Goal: Check status

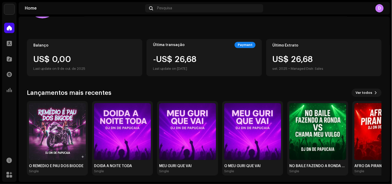
scroll to position [39, 0]
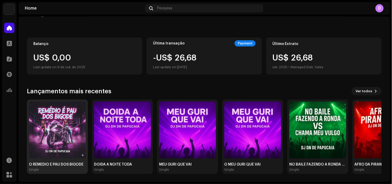
click at [65, 141] on img at bounding box center [57, 130] width 57 height 57
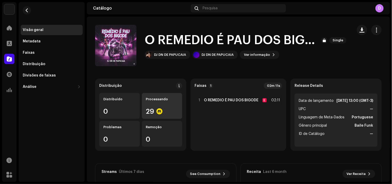
click at [156, 114] on re-a-icon-status-badge at bounding box center [159, 111] width 6 height 6
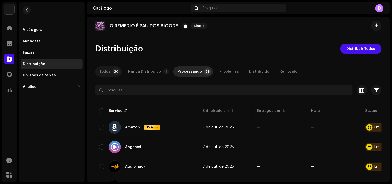
click at [109, 74] on div "Todos" at bounding box center [104, 71] width 11 height 10
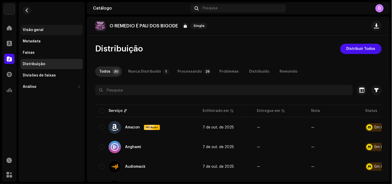
click at [50, 33] on div "Visão geral" at bounding box center [52, 30] width 62 height 10
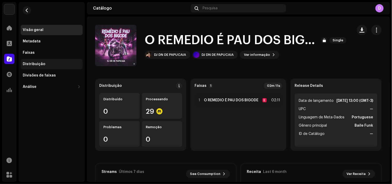
click at [48, 67] on div "Distribuição" at bounding box center [52, 64] width 62 height 10
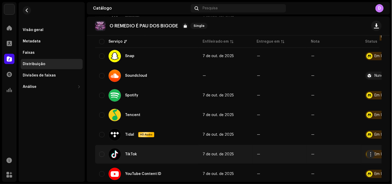
scroll to position [535, 0]
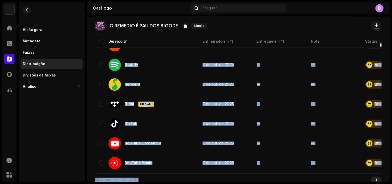
drag, startPoint x: 317, startPoint y: 170, endPoint x: 324, endPoint y: 169, distance: 7.4
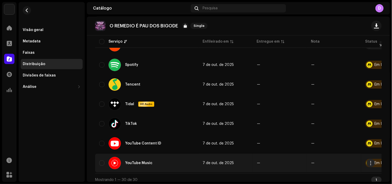
drag, startPoint x: 321, startPoint y: 167, endPoint x: 342, endPoint y: 165, distance: 20.5
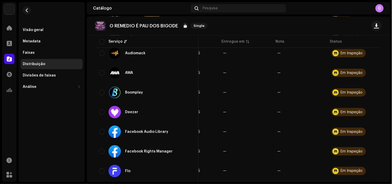
scroll to position [0, 0]
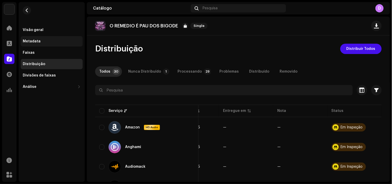
click at [57, 43] on div "Metadata" at bounding box center [52, 41] width 62 height 10
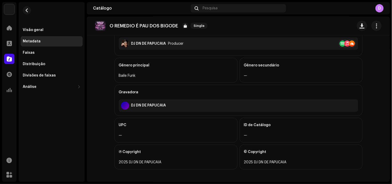
scroll to position [166, 0]
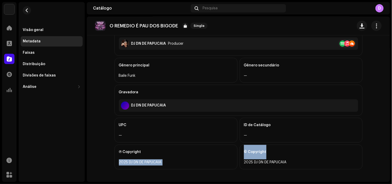
drag, startPoint x: 219, startPoint y: 151, endPoint x: 145, endPoint y: 138, distance: 74.8
click at [169, 143] on div "Título do Lançamento O REMEDIO É PAU DOS BIGODE Versão do título — Tipo Single …" at bounding box center [238, 41] width 248 height 281
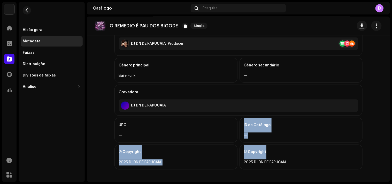
click at [140, 135] on div "—" at bounding box center [176, 136] width 114 height 6
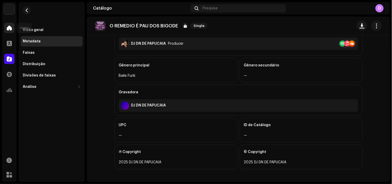
click at [11, 28] on span at bounding box center [9, 28] width 5 height 4
